Goal: Task Accomplishment & Management: Manage account settings

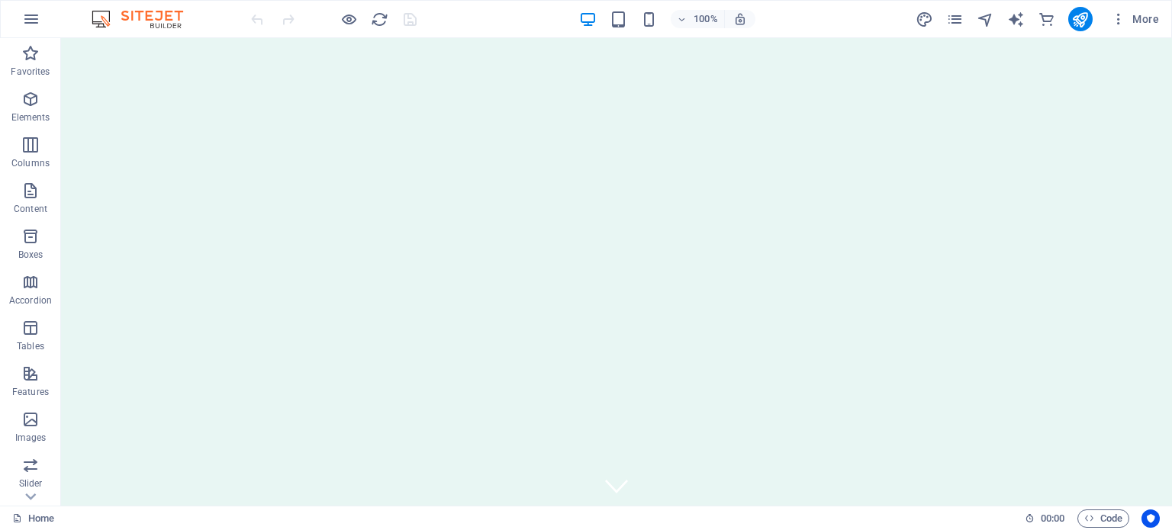
drag, startPoint x: 1166, startPoint y: 418, endPoint x: 1166, endPoint y: 67, distance: 351.0
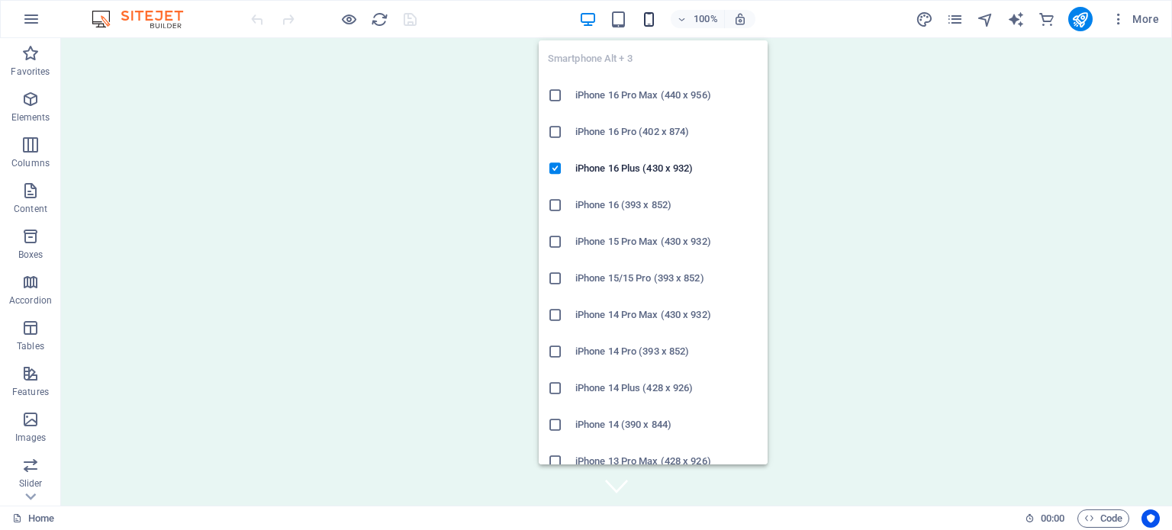
click at [652, 16] on icon "button" at bounding box center [649, 20] width 18 height 18
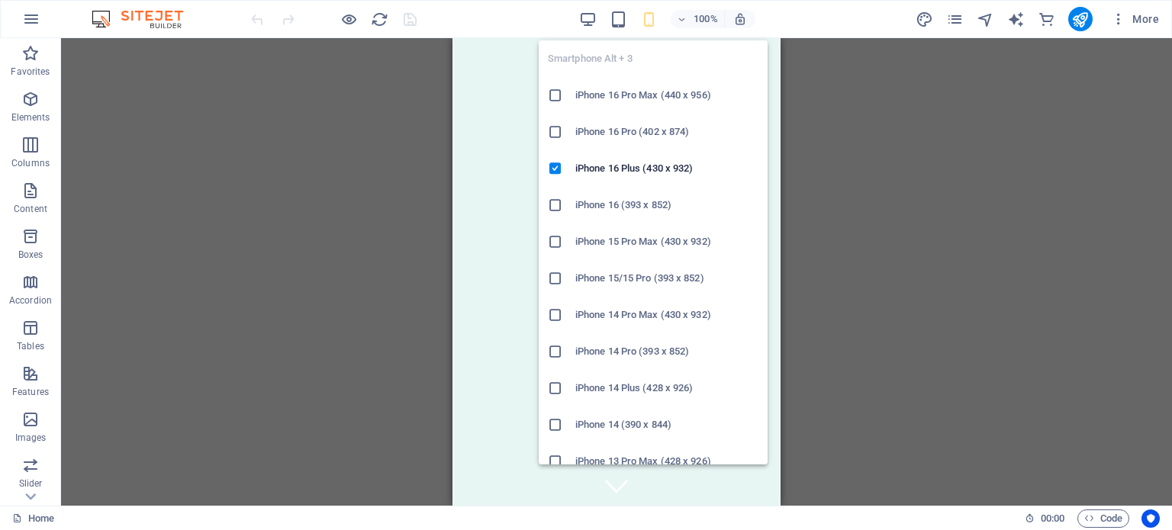
click at [651, 21] on icon "button" at bounding box center [649, 20] width 18 height 18
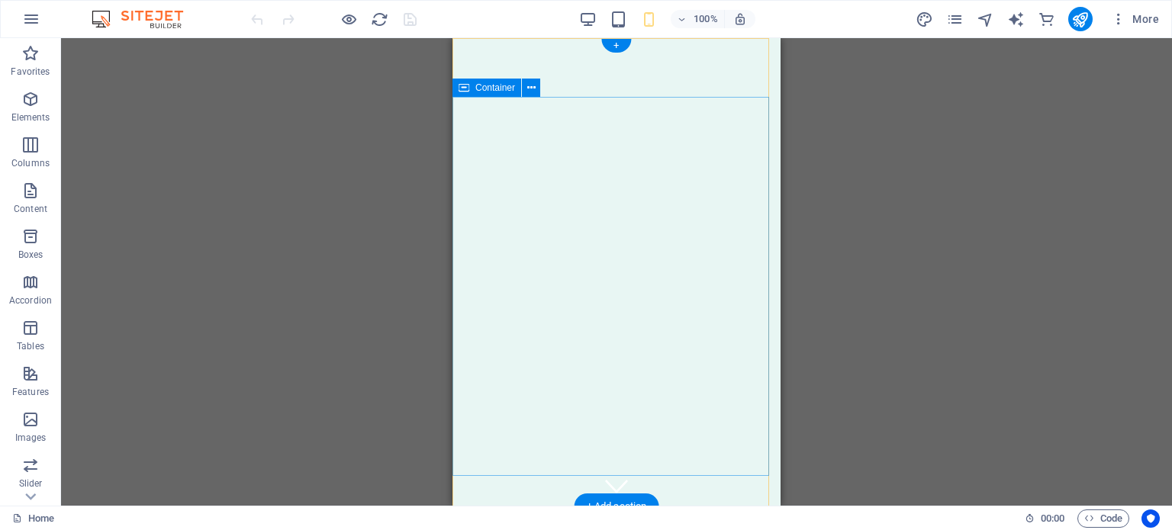
drag, startPoint x: 1212, startPoint y: 211, endPoint x: 762, endPoint y: 173, distance: 451.8
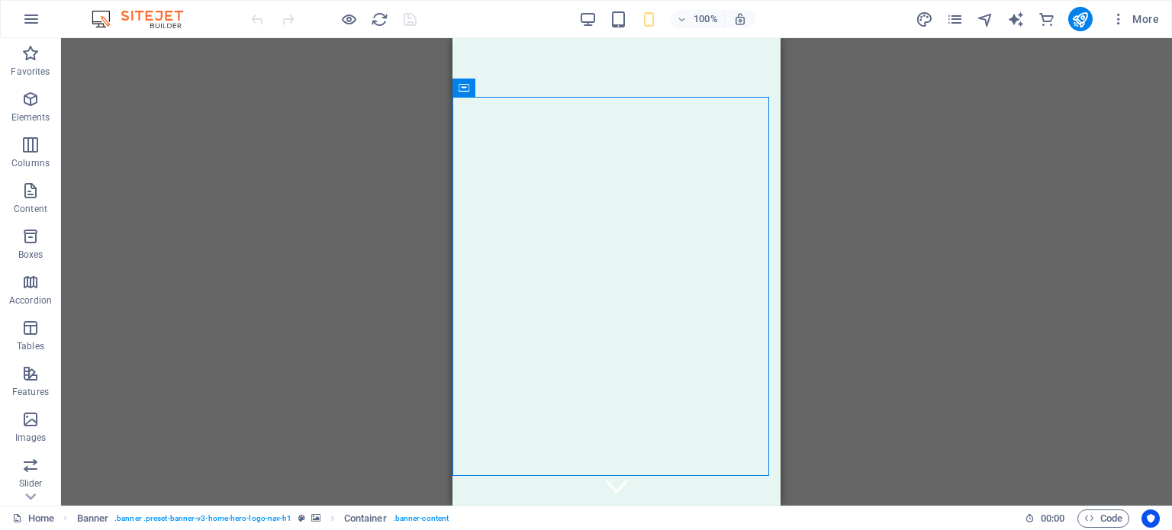
click at [808, 21] on div "100% More" at bounding box center [706, 19] width 917 height 24
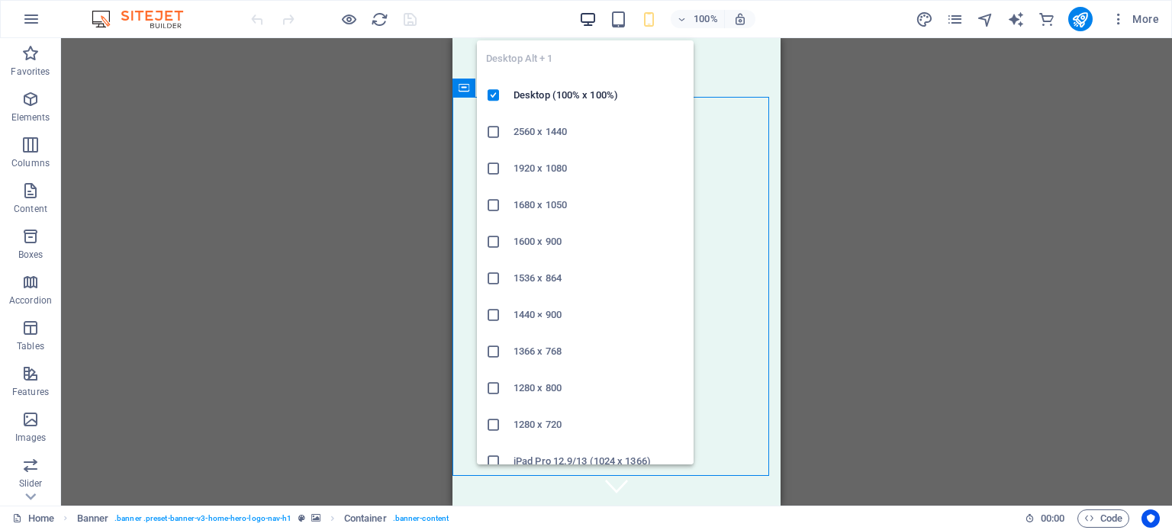
click at [590, 11] on icon "button" at bounding box center [588, 20] width 18 height 18
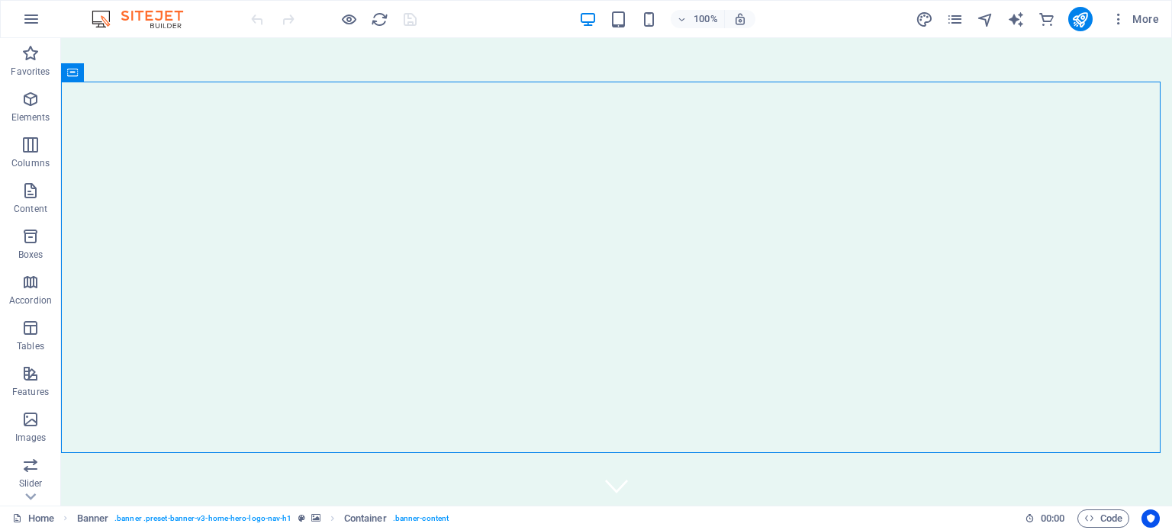
click at [836, 13] on div "100% More" at bounding box center [706, 19] width 917 height 24
click at [1138, 18] on span "More" at bounding box center [1135, 18] width 48 height 15
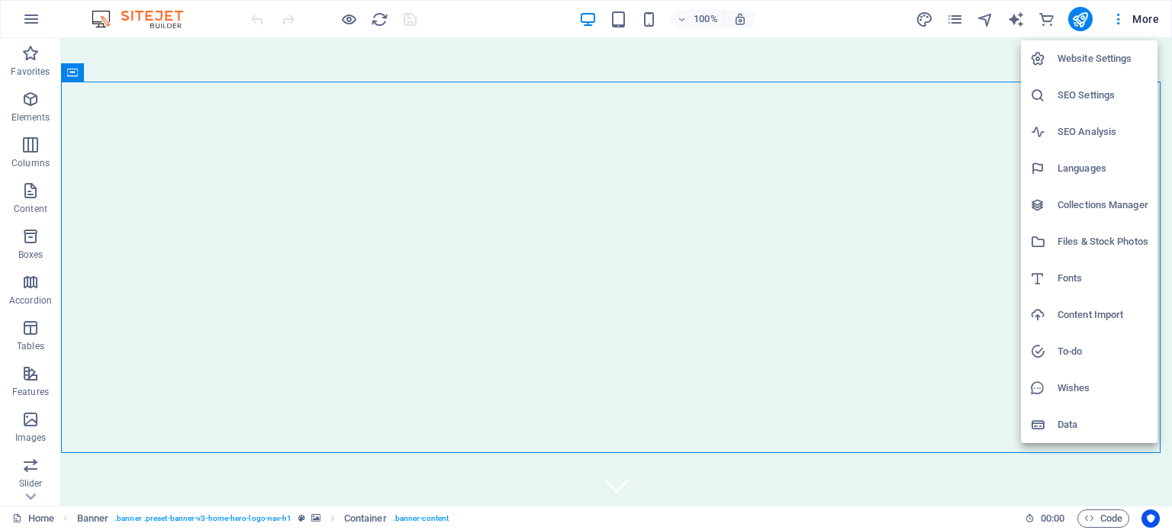
click at [1077, 94] on h6 "SEO Settings" at bounding box center [1102, 95] width 91 height 18
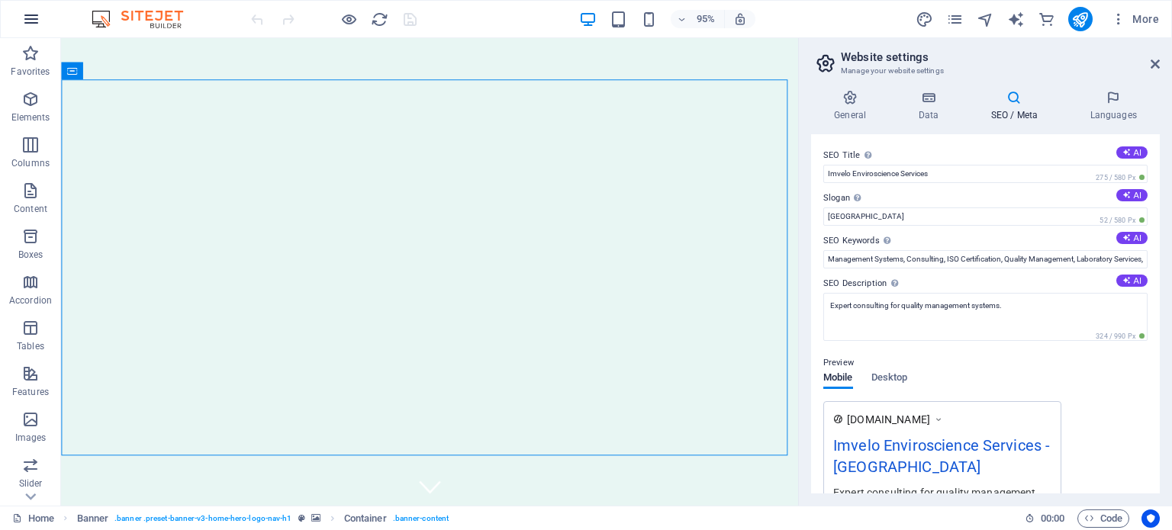
click at [24, 14] on icon "button" at bounding box center [31, 19] width 18 height 18
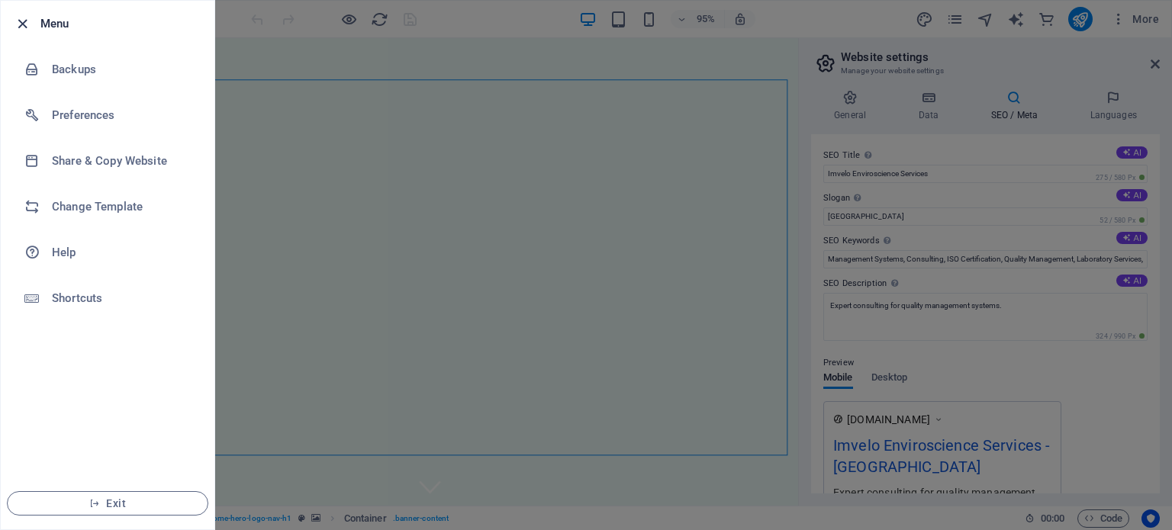
click at [24, 15] on icon "button" at bounding box center [23, 24] width 18 height 18
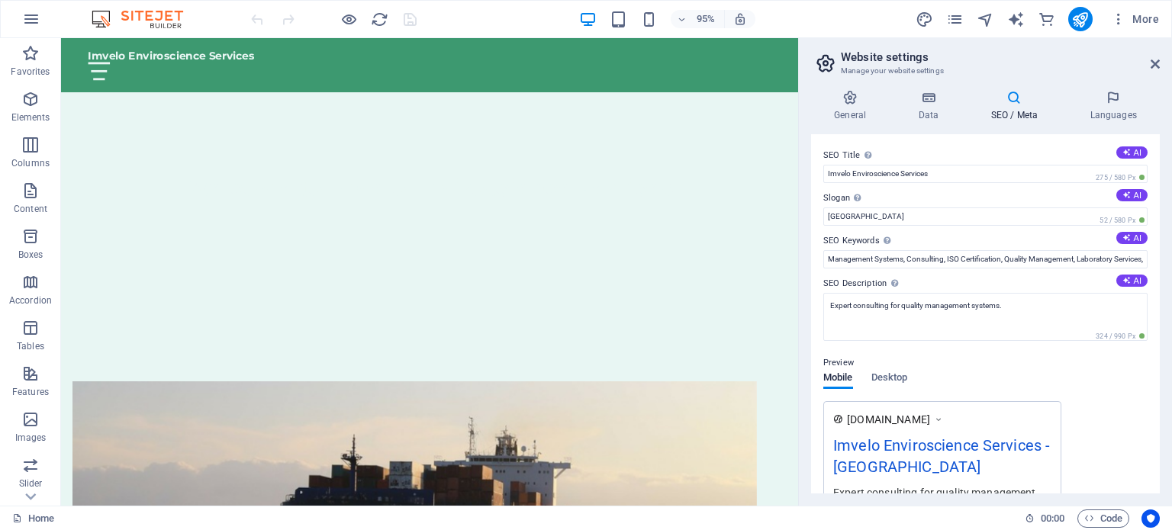
scroll to position [23, 0]
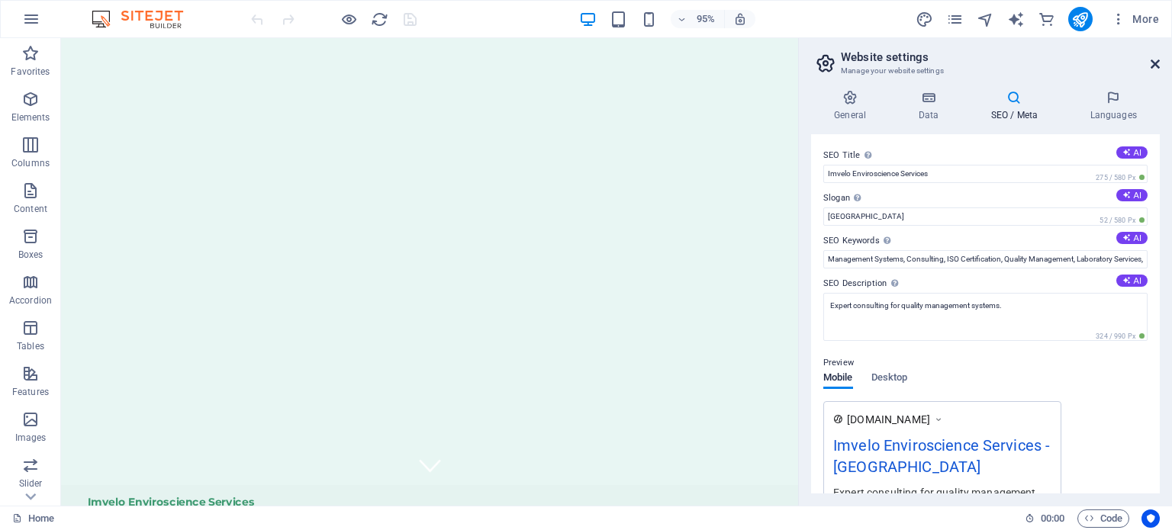
click at [1152, 59] on icon at bounding box center [1155, 64] width 9 height 12
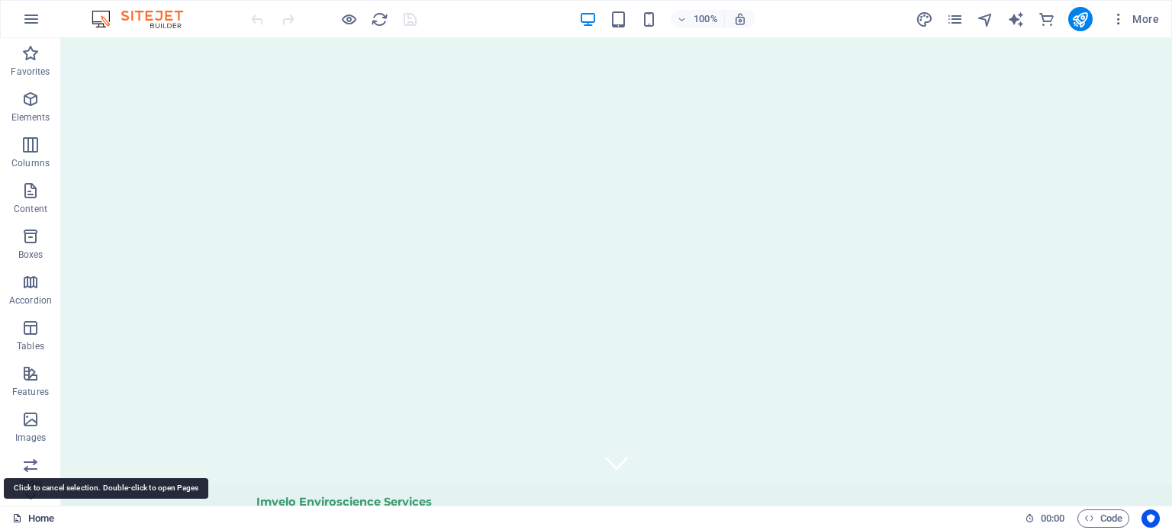
click at [31, 518] on link "Home" at bounding box center [33, 519] width 42 height 18
click at [28, 18] on icon "button" at bounding box center [31, 19] width 18 height 18
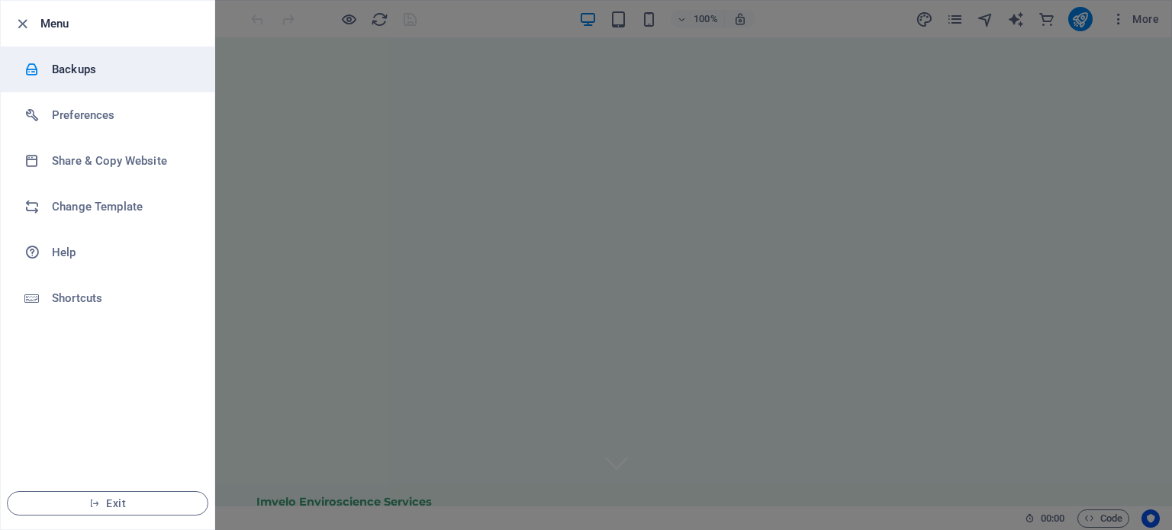
click at [62, 71] on h6 "Backups" at bounding box center [122, 69] width 141 height 18
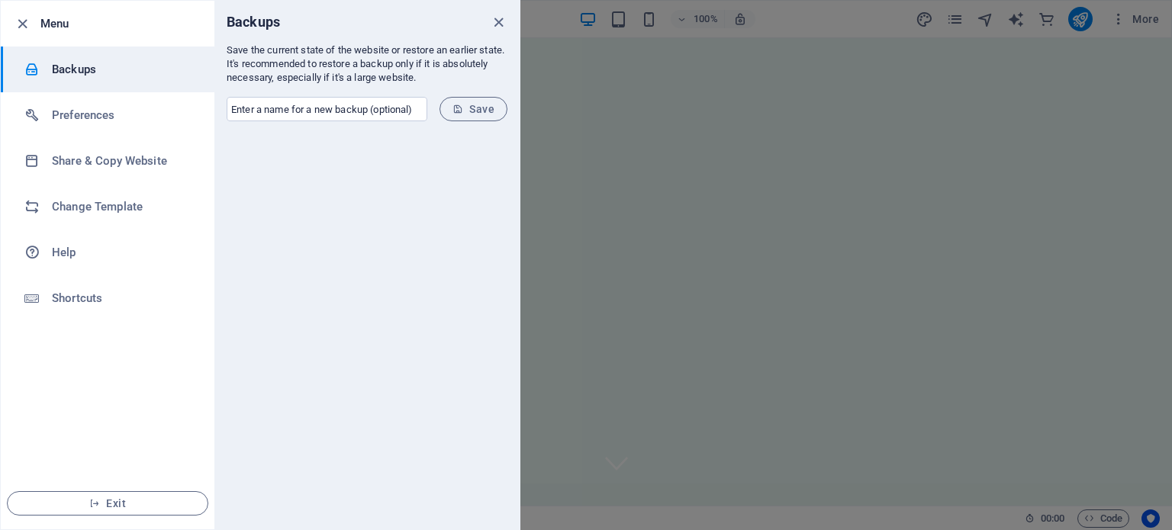
click at [475, 110] on span "Save" at bounding box center [473, 109] width 42 height 12
